Goal: Information Seeking & Learning: Understand process/instructions

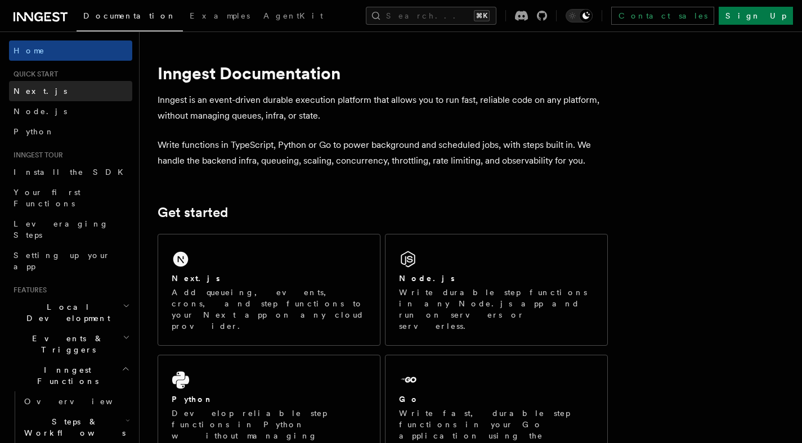
click at [60, 91] on link "Next.js" at bounding box center [70, 91] width 123 height 20
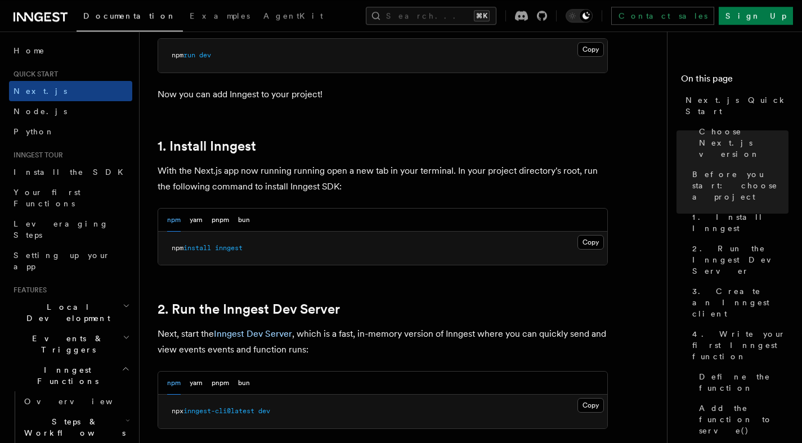
scroll to position [540, 0]
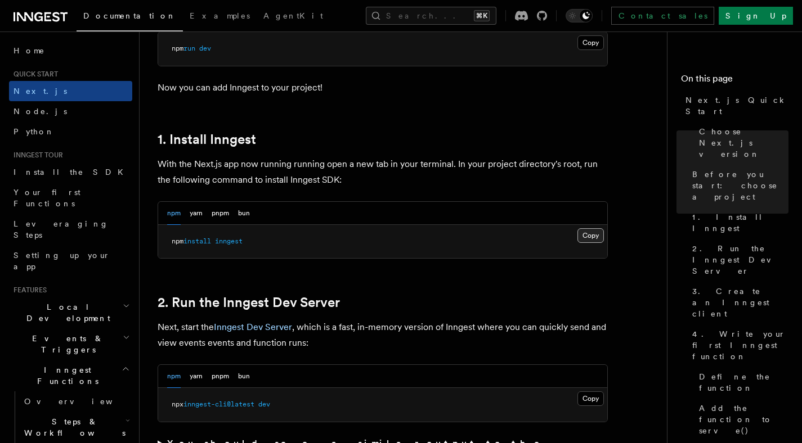
click at [583, 238] on button "Copy Copied" at bounding box center [590, 235] width 26 height 15
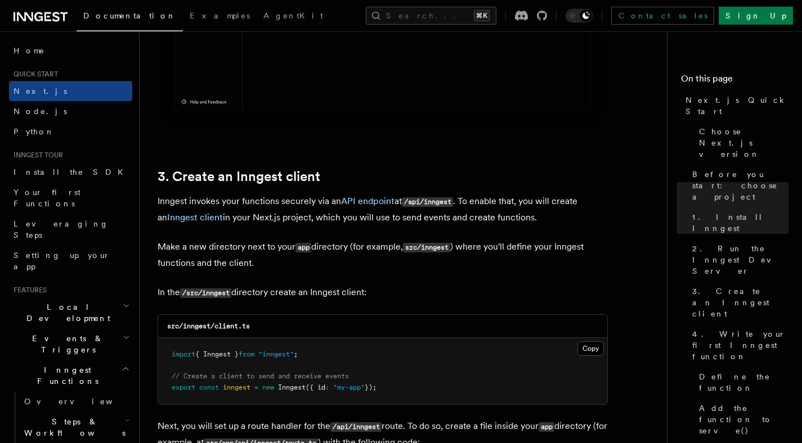
scroll to position [1215, 0]
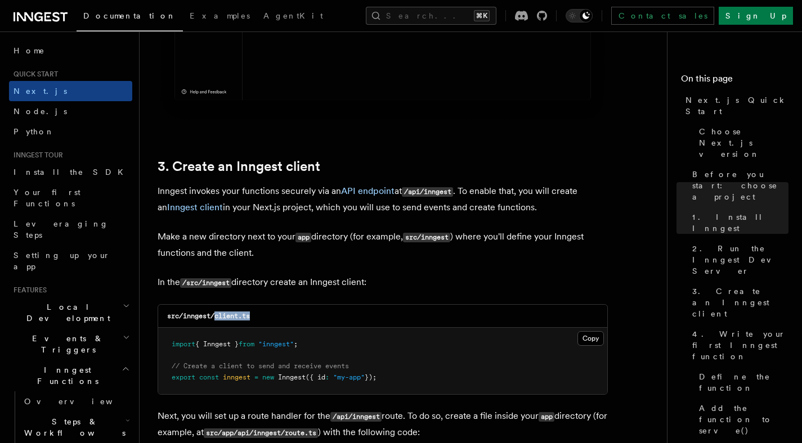
drag, startPoint x: 216, startPoint y: 320, endPoint x: 255, endPoint y: 320, distance: 39.4
click at [255, 320] on div "src/inngest/client.ts" at bounding box center [382, 316] width 449 height 23
copy code "client.ts"
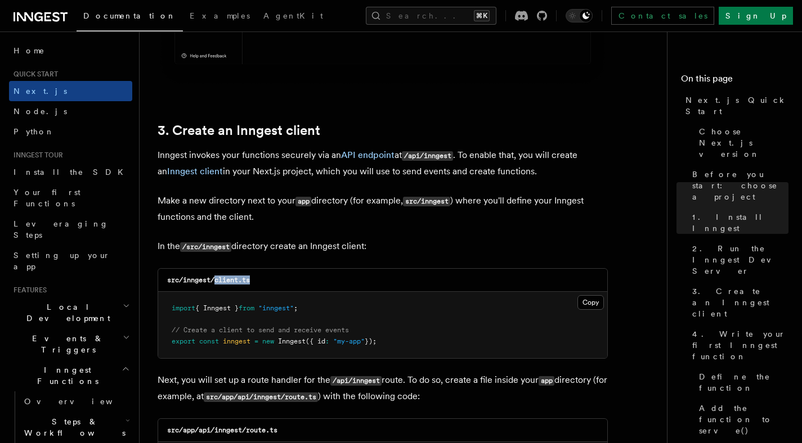
scroll to position [1260, 0]
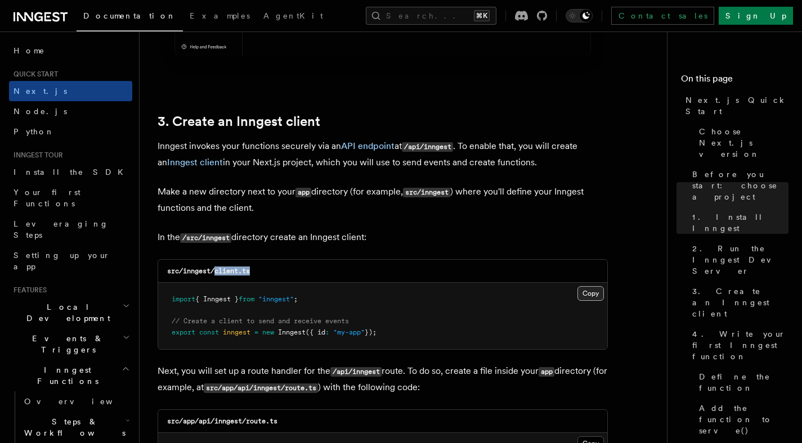
click at [587, 297] on button "Copy Copied" at bounding box center [590, 293] width 26 height 15
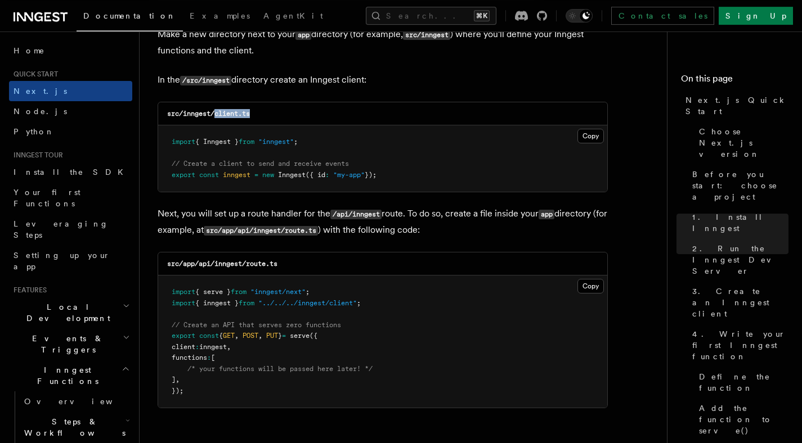
scroll to position [1422, 0]
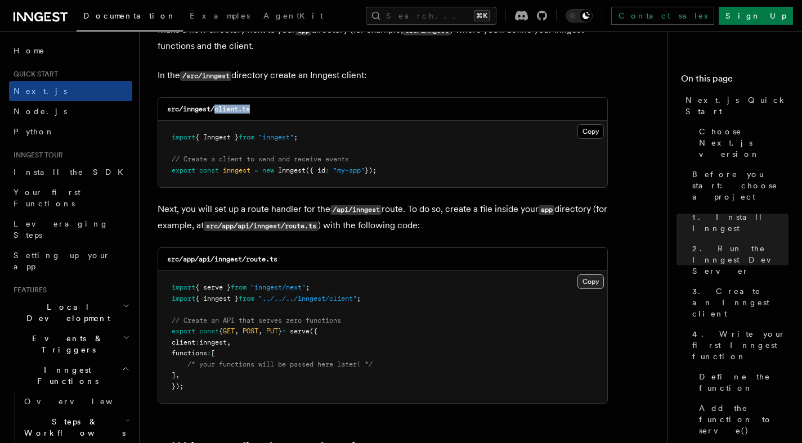
click at [586, 284] on button "Copy Copied" at bounding box center [590, 282] width 26 height 15
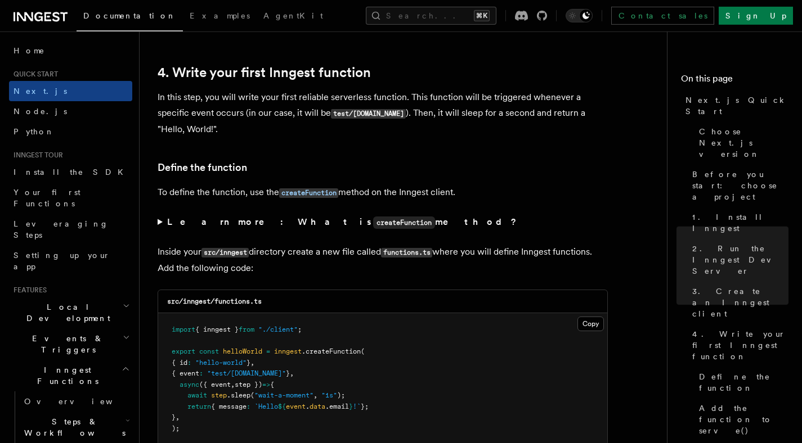
scroll to position [1882, 0]
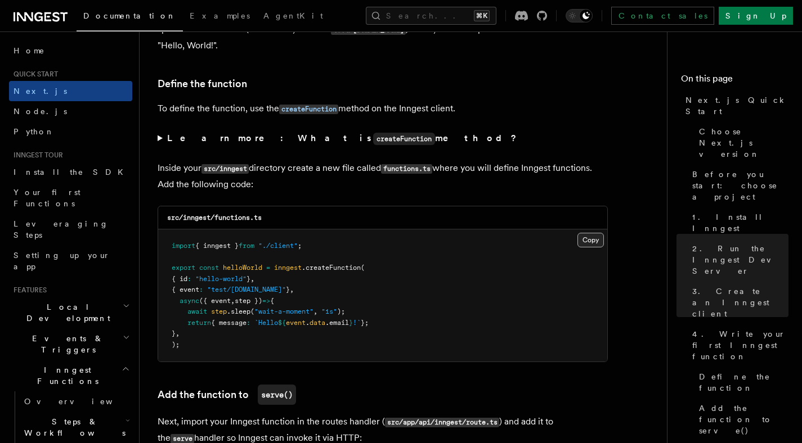
click at [585, 246] on button "Copy Copied" at bounding box center [590, 240] width 26 height 15
